Goal: Task Accomplishment & Management: Manage account settings

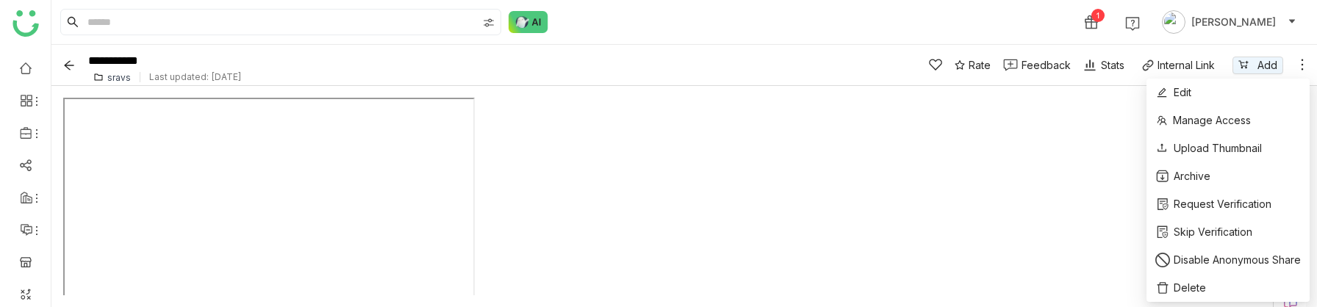
click at [1301, 65] on icon at bounding box center [1302, 64] width 15 height 15
click at [1202, 91] on li "Edit" at bounding box center [1228, 93] width 163 height 28
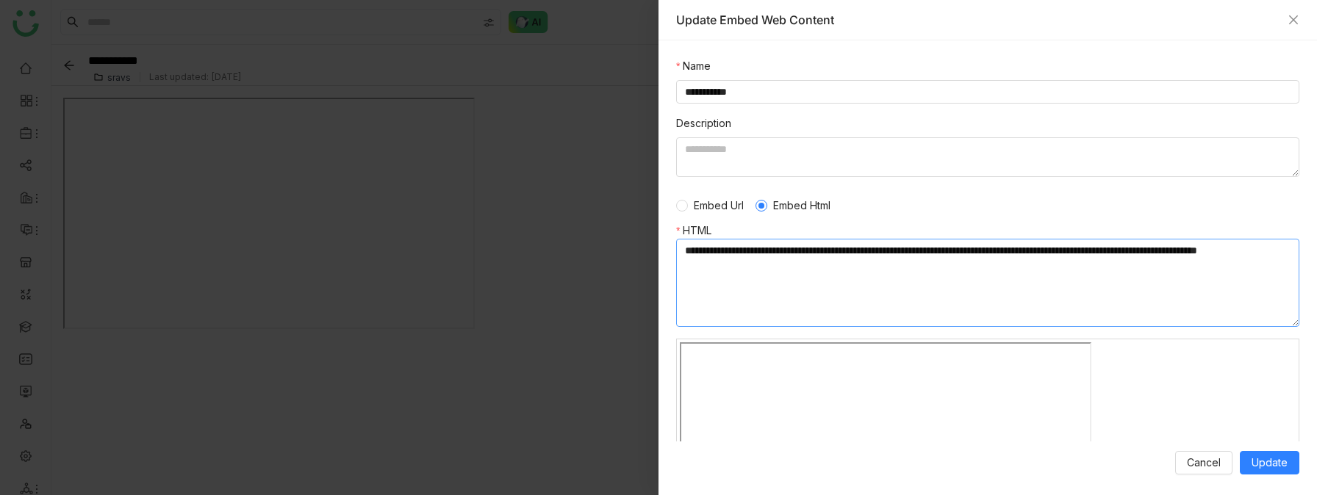
click at [737, 266] on textarea at bounding box center [987, 283] width 623 height 88
click at [814, 266] on textarea at bounding box center [987, 283] width 623 height 88
type textarea "**********"
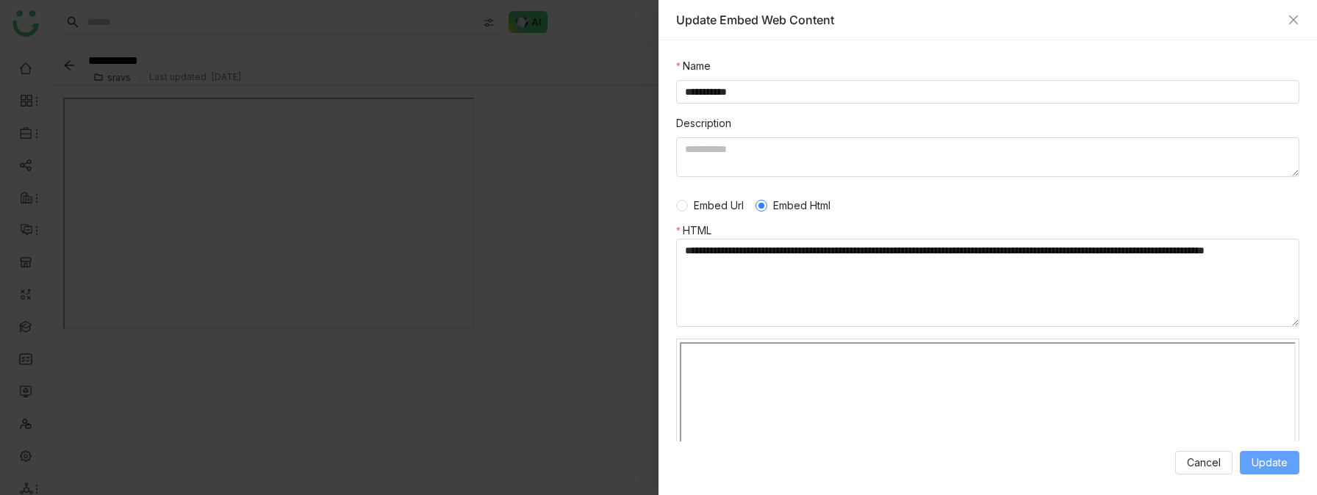
click at [1272, 415] on span "Update" at bounding box center [1270, 463] width 36 height 16
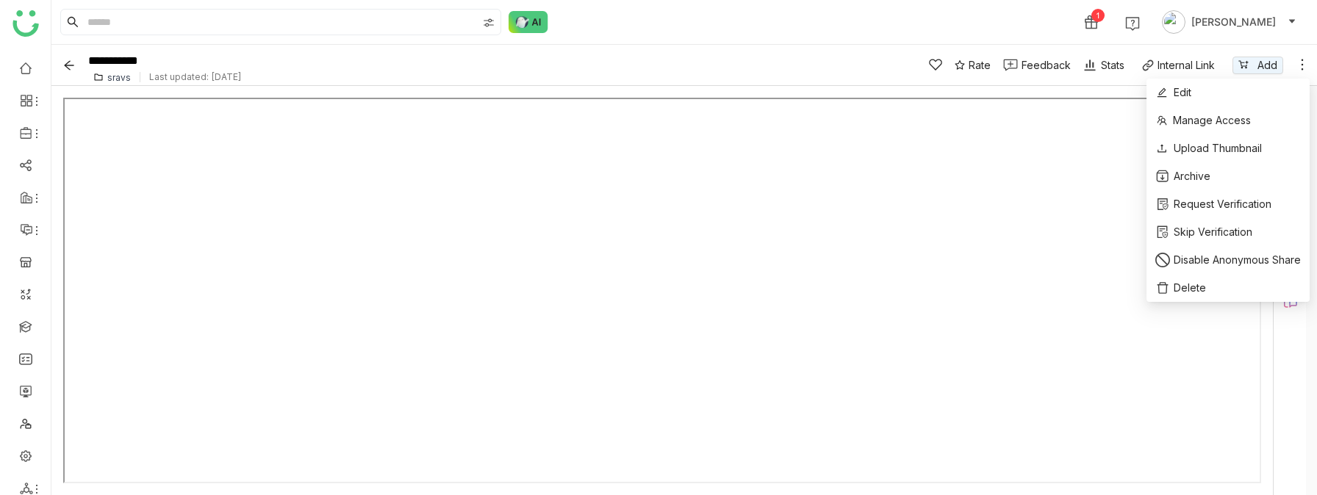
click at [1300, 58] on icon at bounding box center [1302, 64] width 15 height 15
click at [1241, 90] on li "Edit" at bounding box center [1228, 93] width 163 height 28
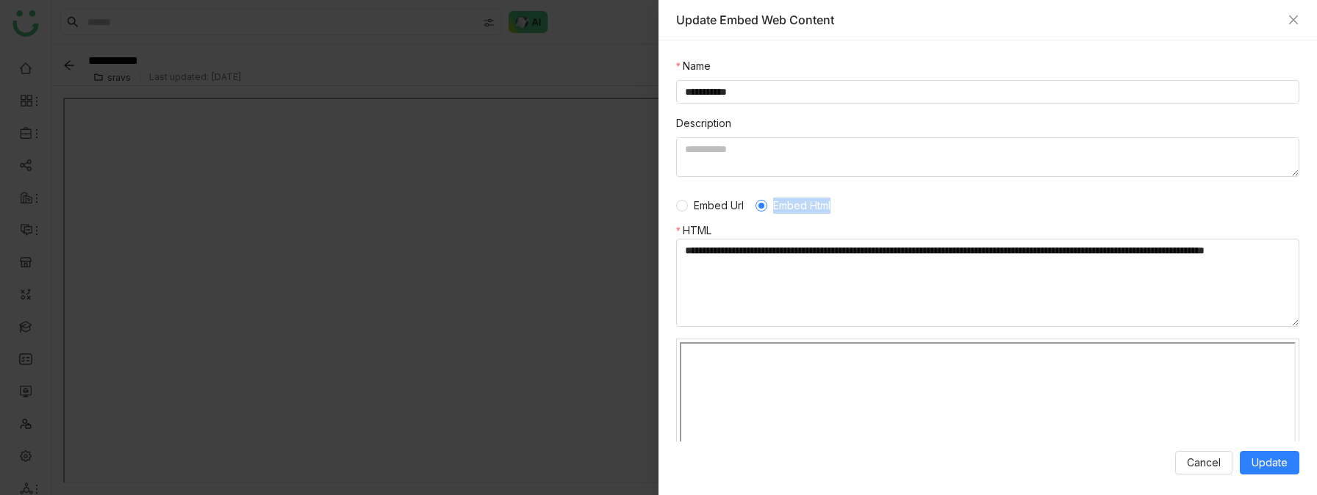
click at [766, 206] on nz-radio-group "Embed Url Embed Html" at bounding box center [759, 206] width 166 height 16
copy label "Embed Html"
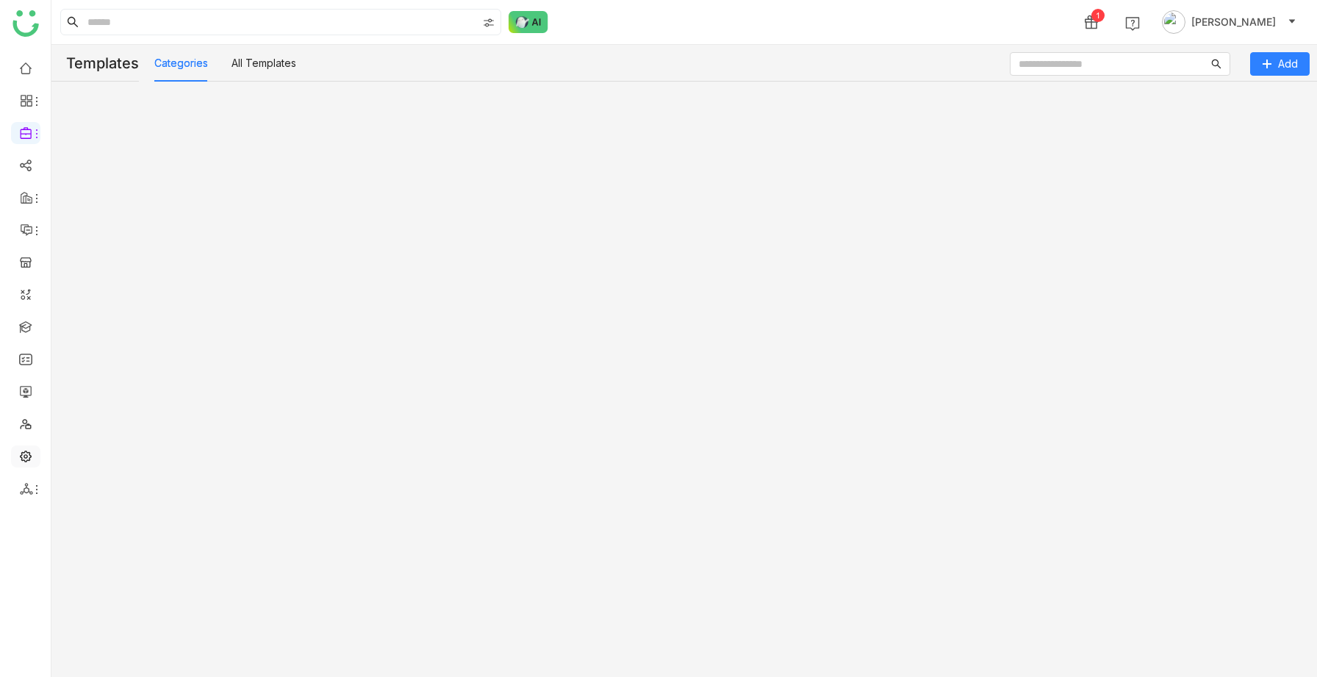
click at [28, 453] on link at bounding box center [25, 455] width 13 height 12
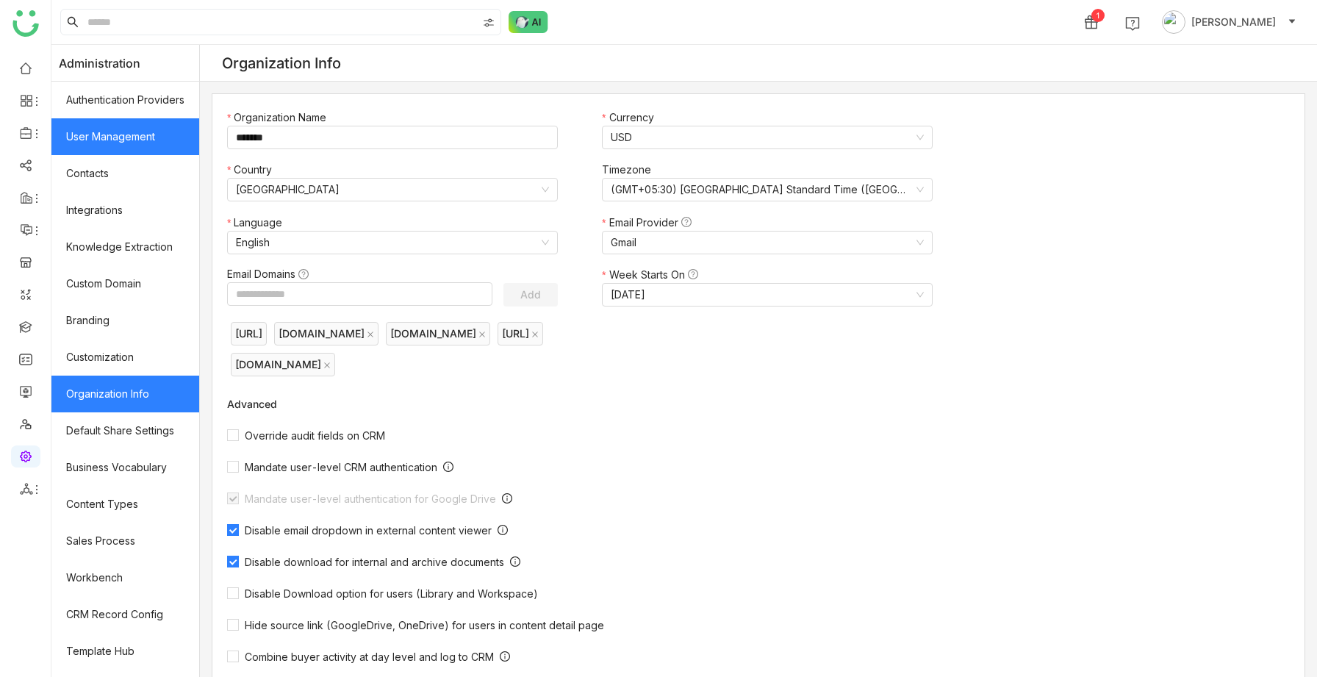
click at [153, 145] on link "User Management" at bounding box center [125, 136] width 148 height 37
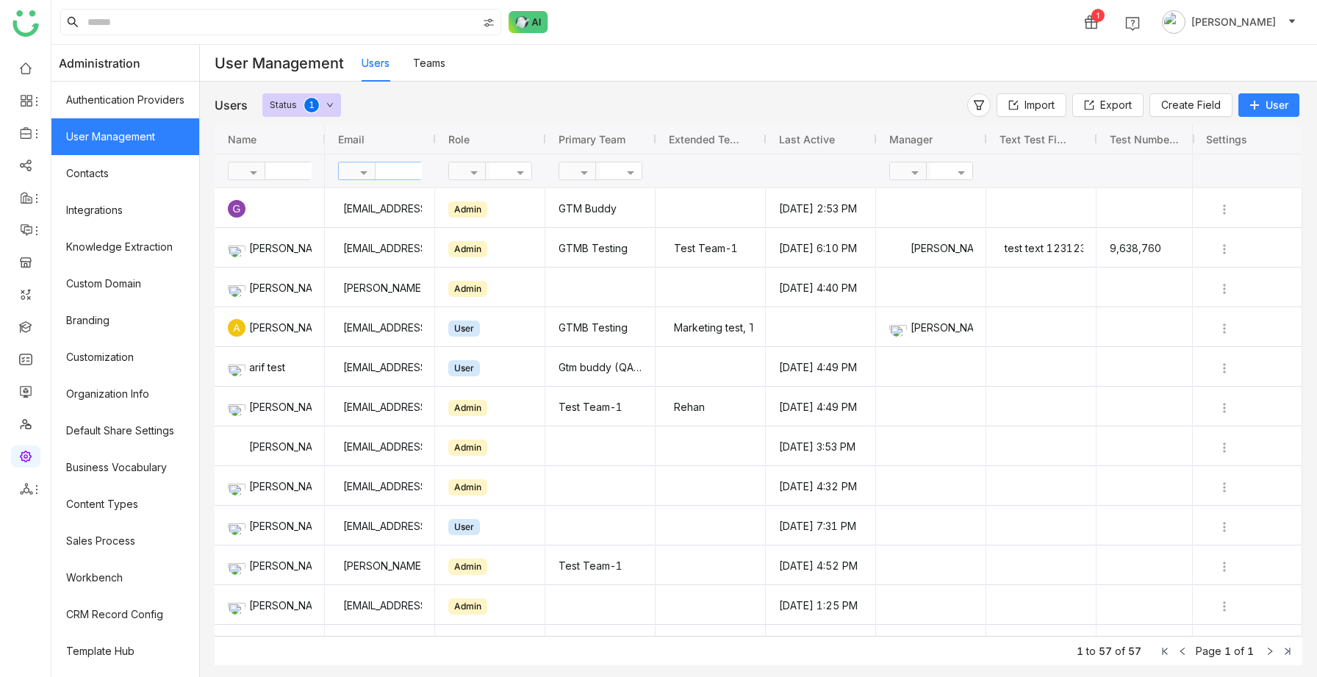
click at [395, 164] on input "text" at bounding box center [429, 170] width 107 height 17
type input "**"
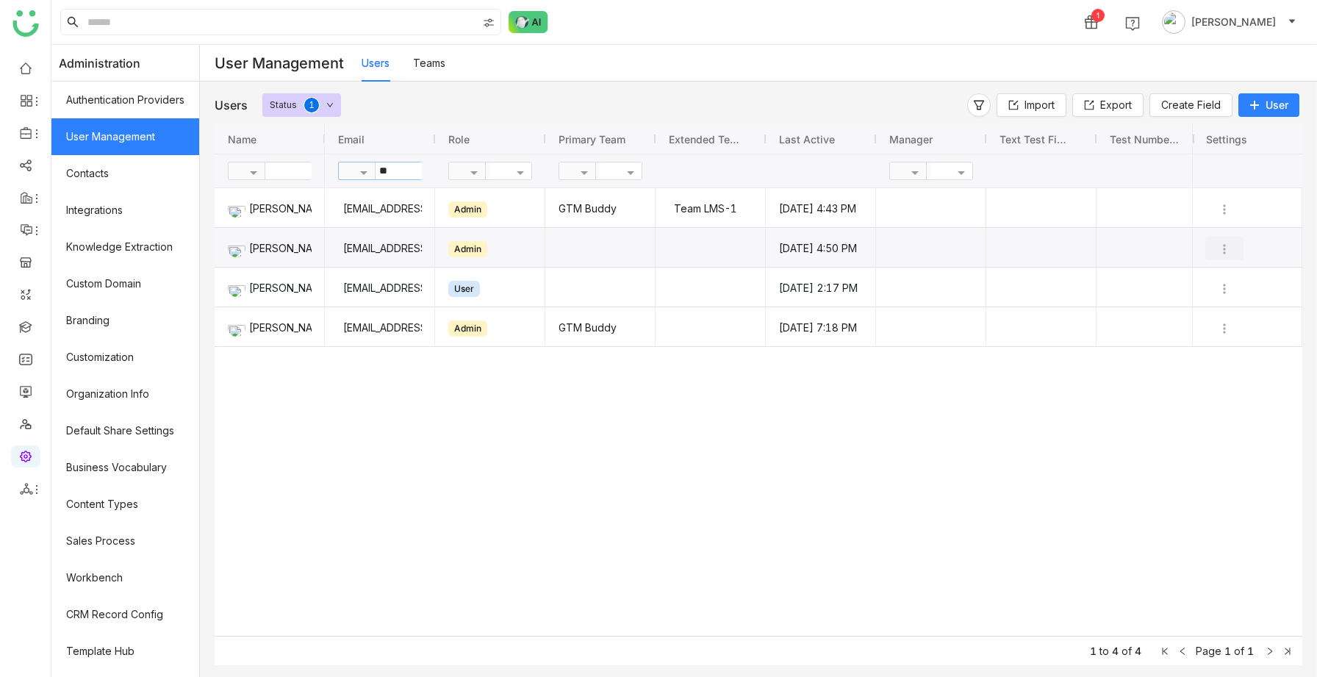
click at [1228, 251] on img "Press SPACE to select this row." at bounding box center [1224, 249] width 15 height 15
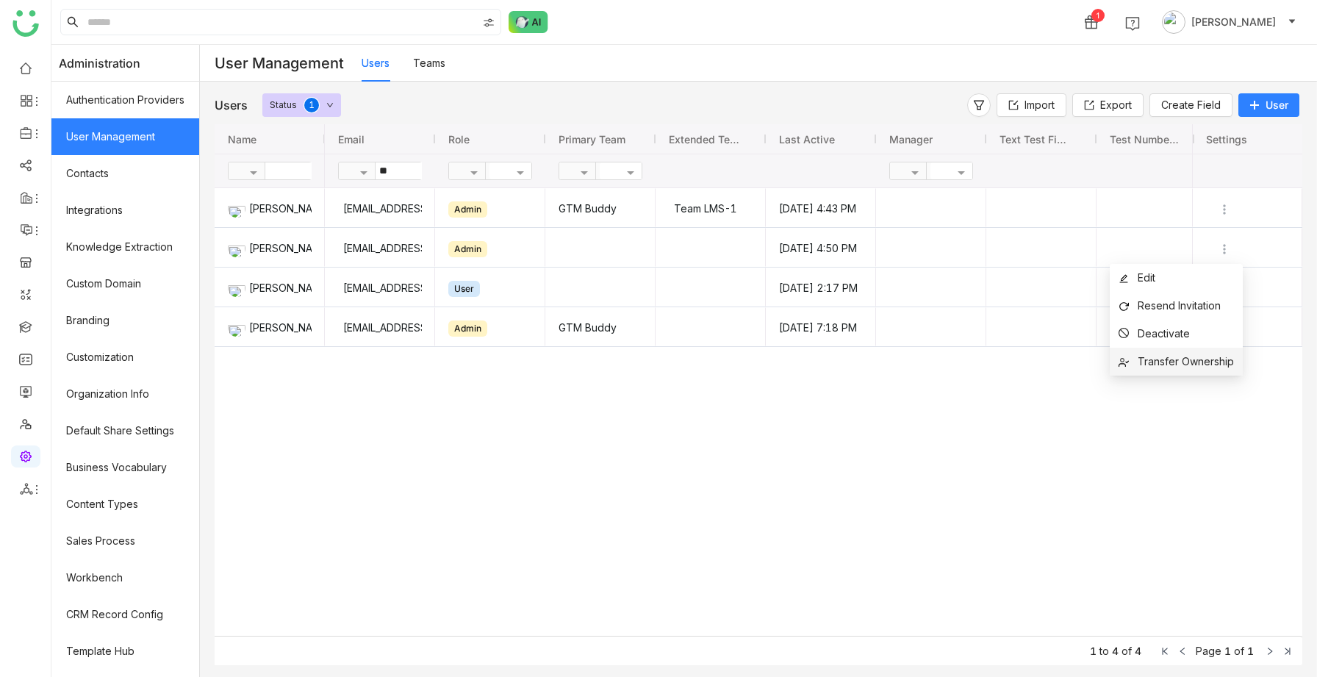
click at [1171, 365] on span "Transfer Ownership" at bounding box center [1186, 361] width 96 height 12
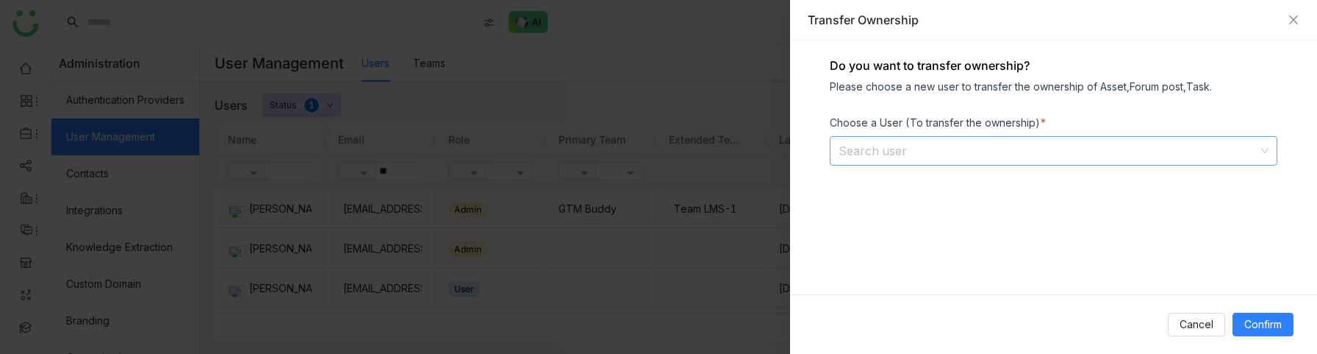
click at [903, 150] on input at bounding box center [1049, 151] width 420 height 28
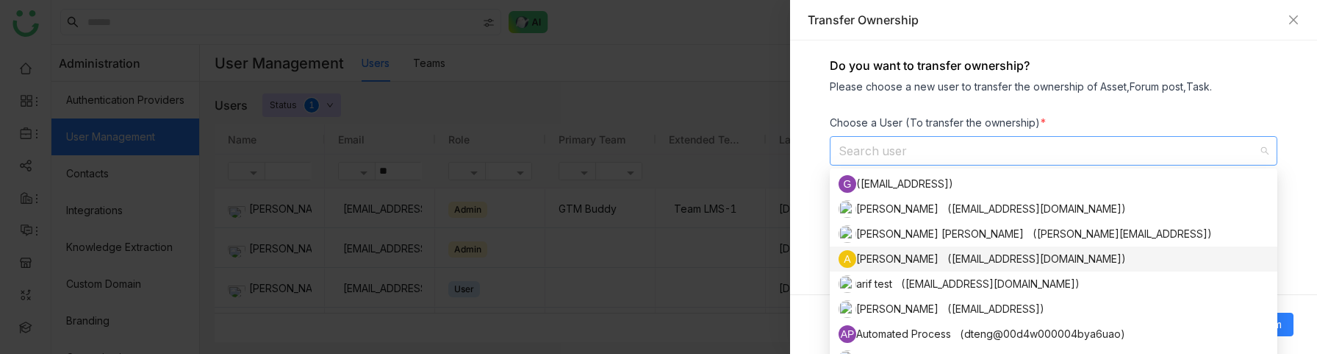
scroll to position [62, 0]
